Goal: Information Seeking & Learning: Learn about a topic

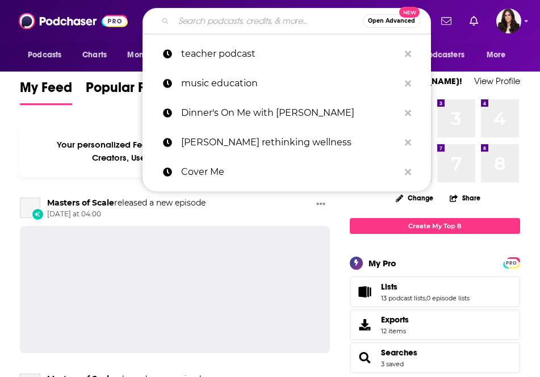
click at [241, 25] on input "Search podcasts, credits, & more..." at bounding box center [268, 21] width 189 height 18
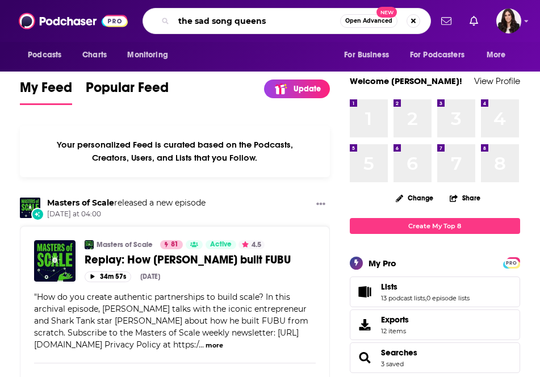
type input "the sad song queens"
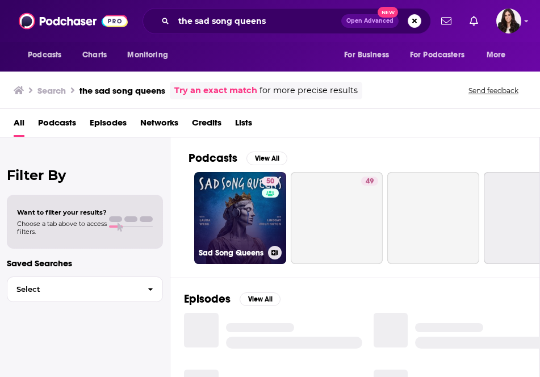
click at [219, 218] on link "50 Sad Song Queens" at bounding box center [240, 218] width 92 height 92
